Goal: Check status: Check status

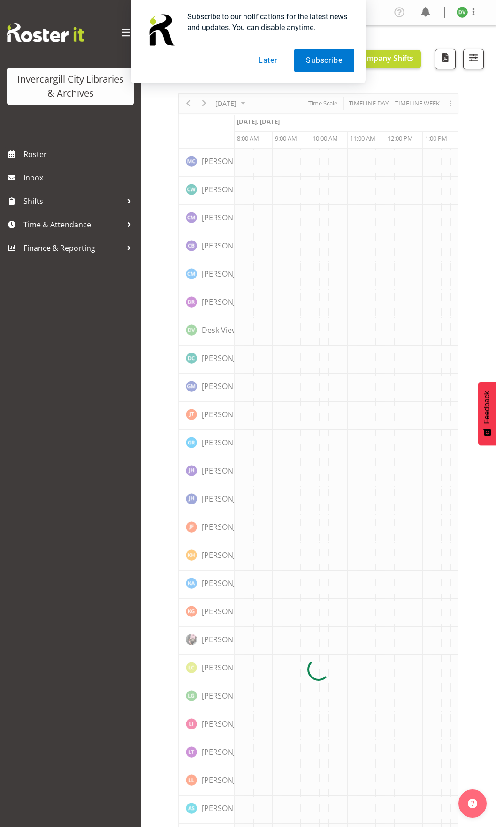
click at [272, 59] on button "Later" at bounding box center [268, 60] width 42 height 23
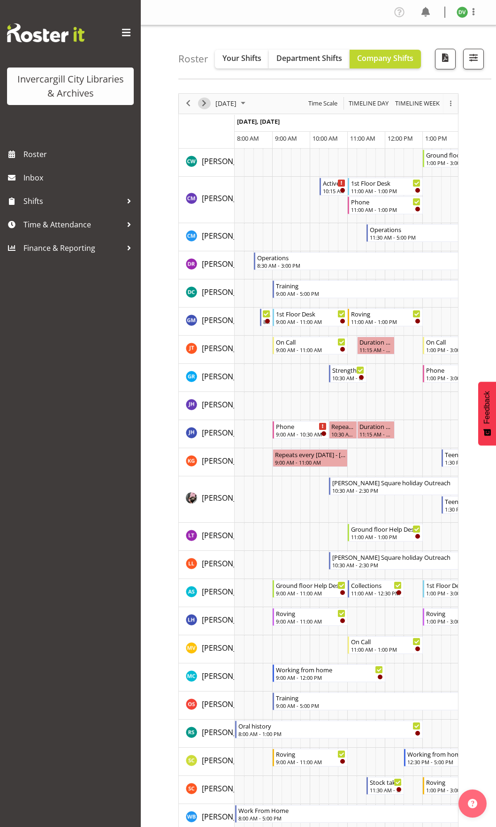
click at [208, 104] on span "Next" at bounding box center [203, 104] width 11 height 12
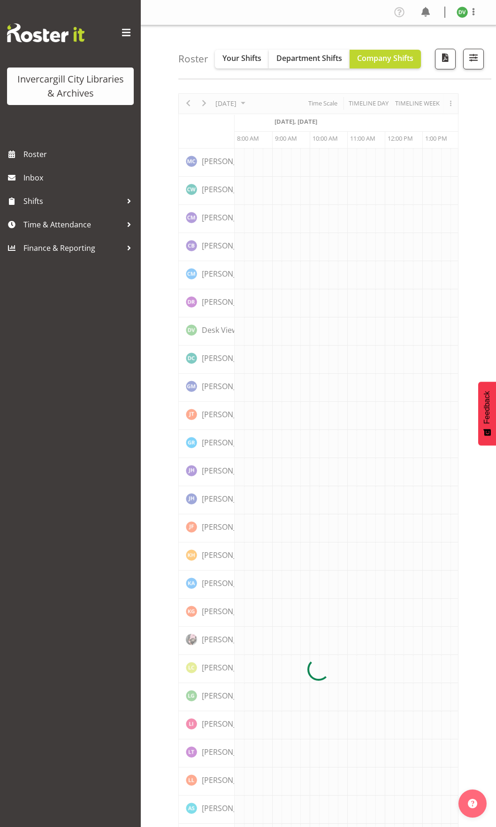
scroll to position [0, 38]
click at [208, 104] on div at bounding box center [318, 669] width 280 height 1153
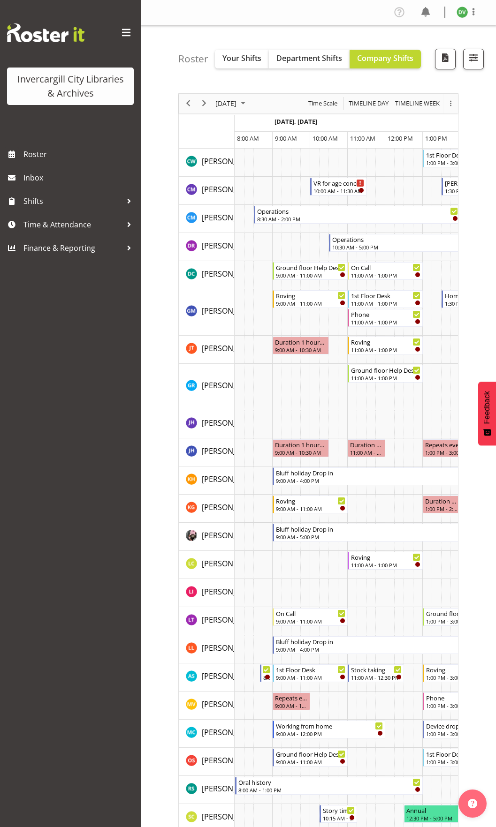
scroll to position [0, 38]
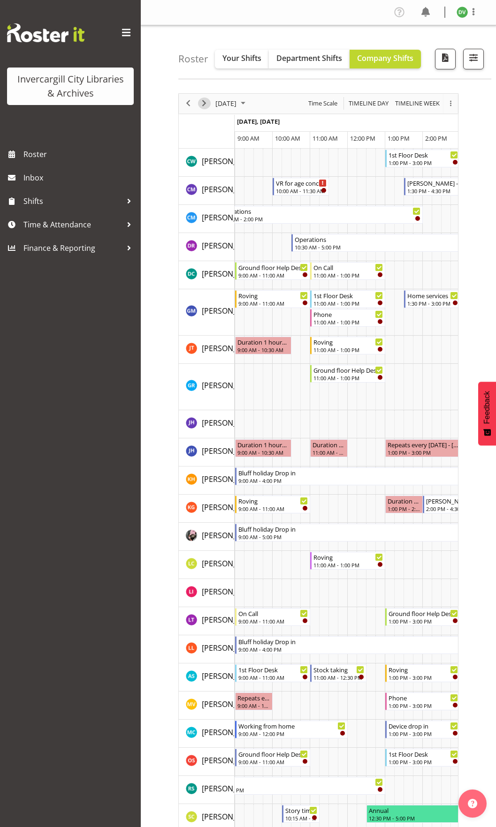
click at [208, 104] on span "Next" at bounding box center [203, 104] width 11 height 12
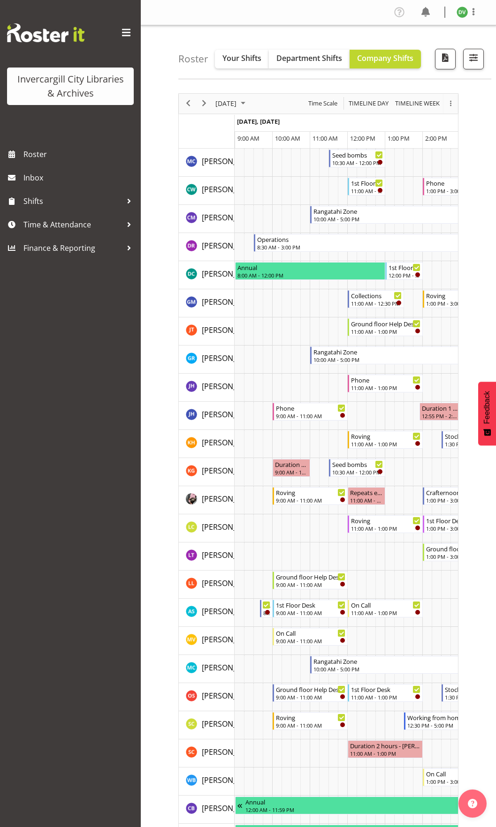
scroll to position [0, 38]
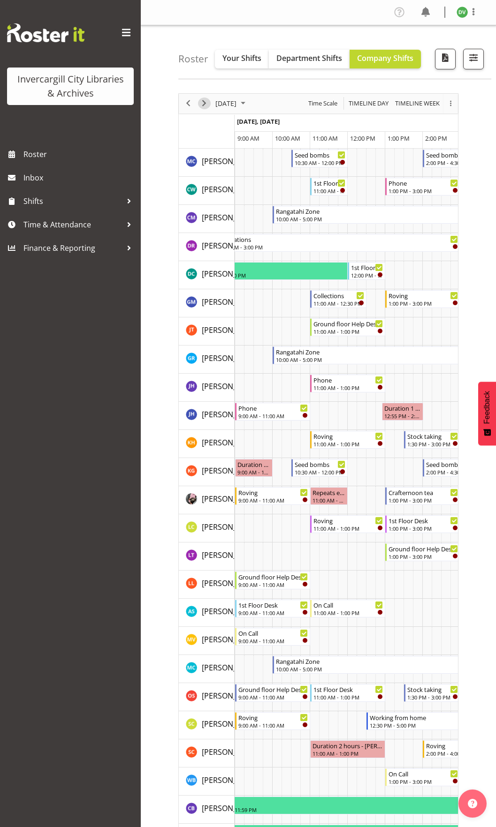
click at [205, 104] on span "Next" at bounding box center [203, 104] width 11 height 12
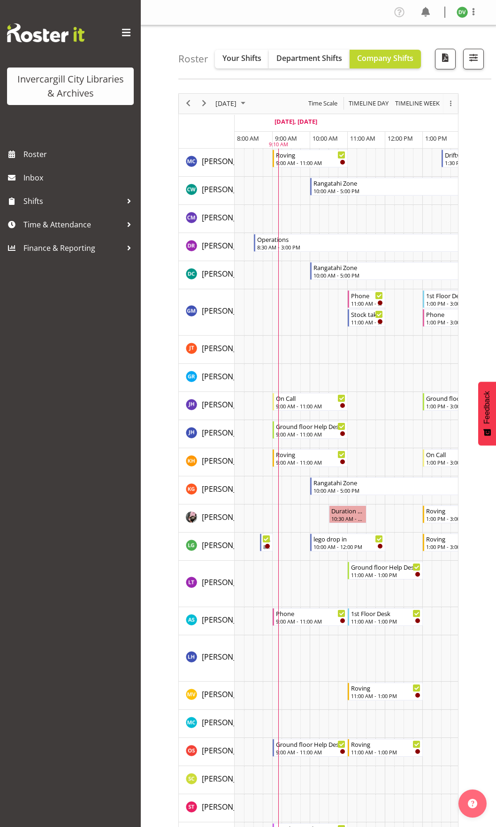
scroll to position [0, 38]
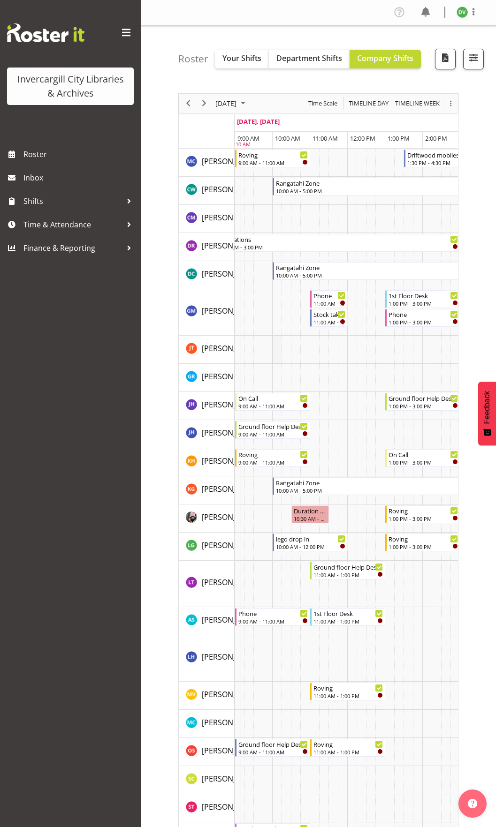
click at [274, 349] on td "Timeline Day of September 26, 2025" at bounding box center [276, 350] width 9 height 28
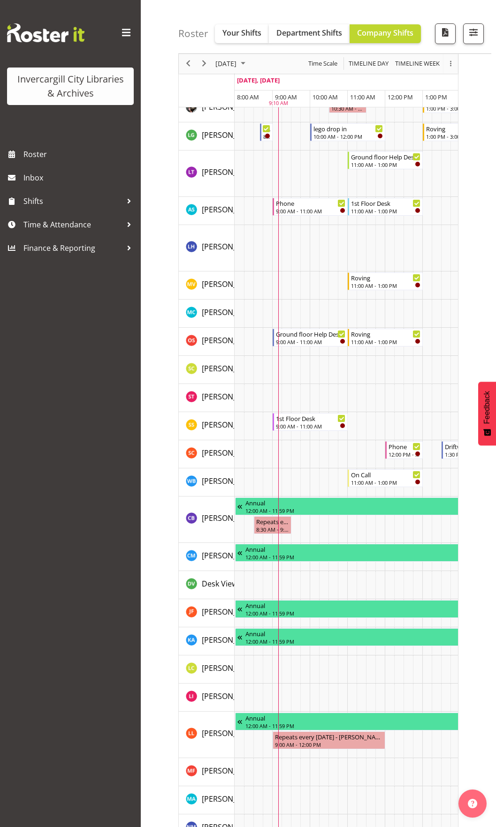
scroll to position [422, 0]
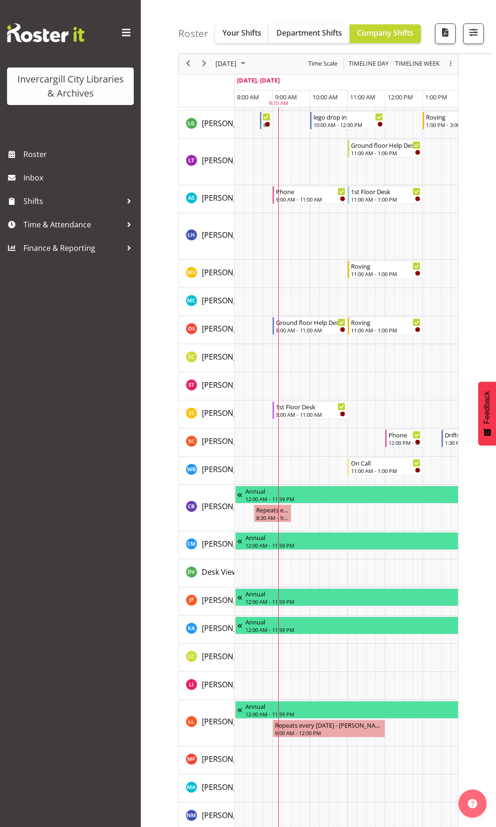
click at [157, 284] on div "Roster Your Shifts Department Shifts Company Shifts All Locations [GEOGRAPHIC_D…" at bounding box center [318, 263] width 355 height 1320
